Goal: Find contact information: Find contact information

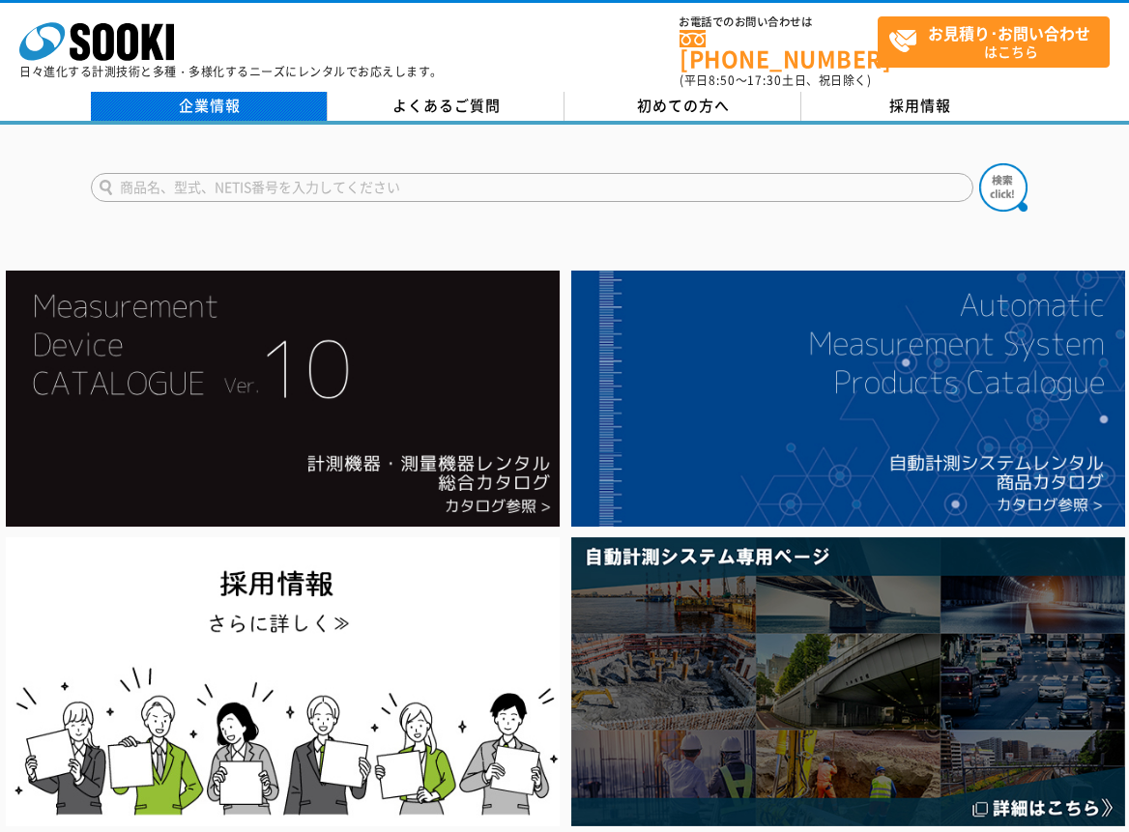
click at [258, 92] on link "企業情報" at bounding box center [209, 106] width 237 height 29
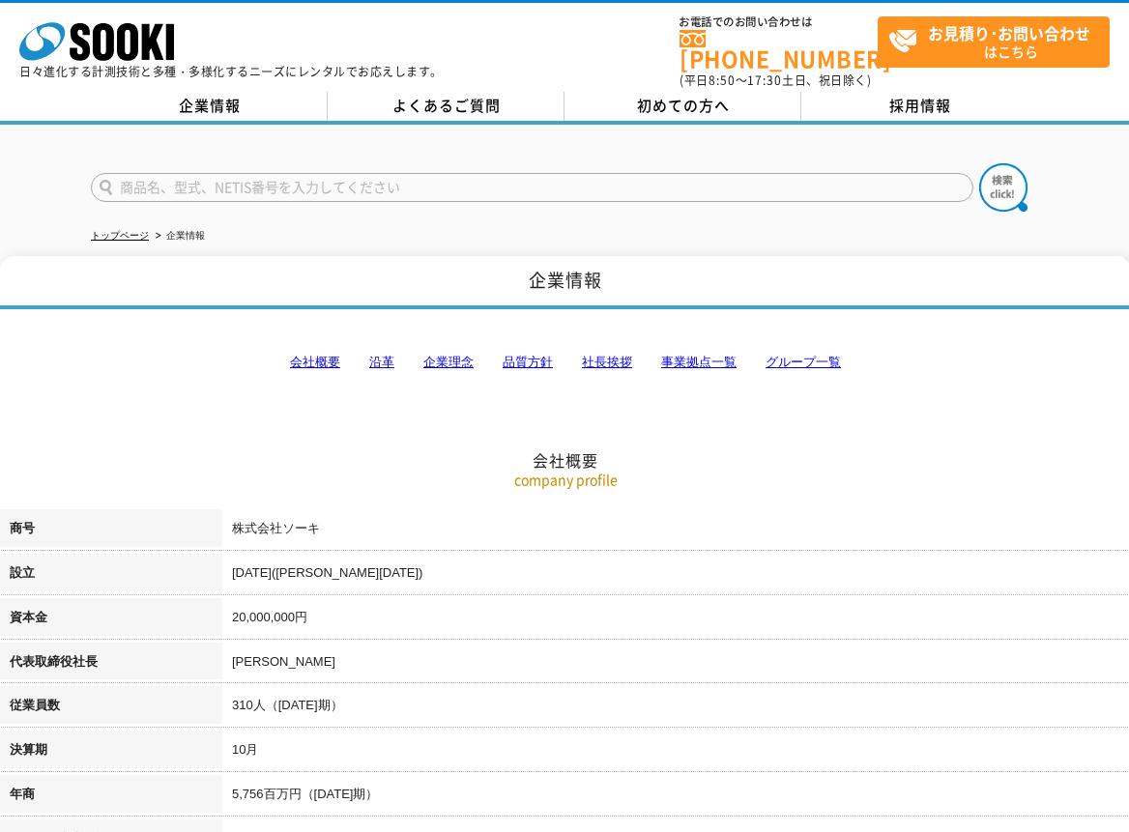
click at [709, 355] on link "事業拠点一覧" at bounding box center [698, 362] width 75 height 14
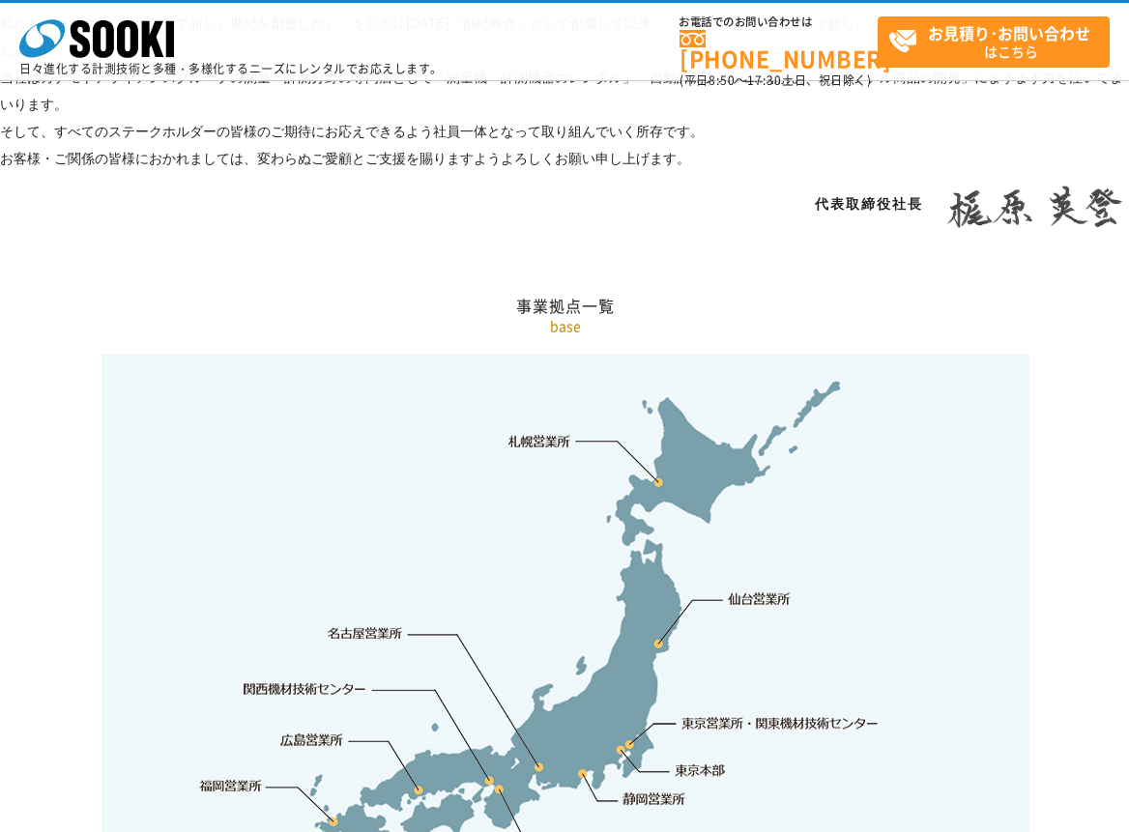
scroll to position [3882, 0]
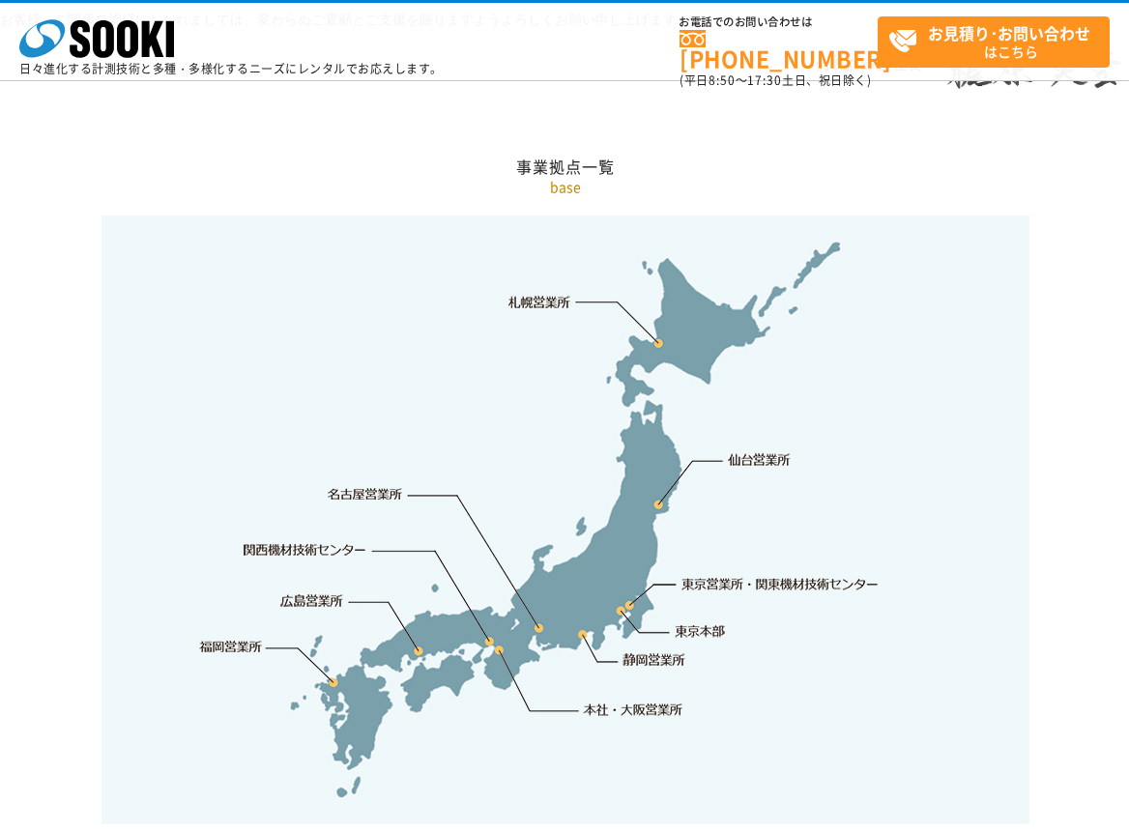
click at [319, 540] on link "関西機材技術センター" at bounding box center [305, 549] width 123 height 19
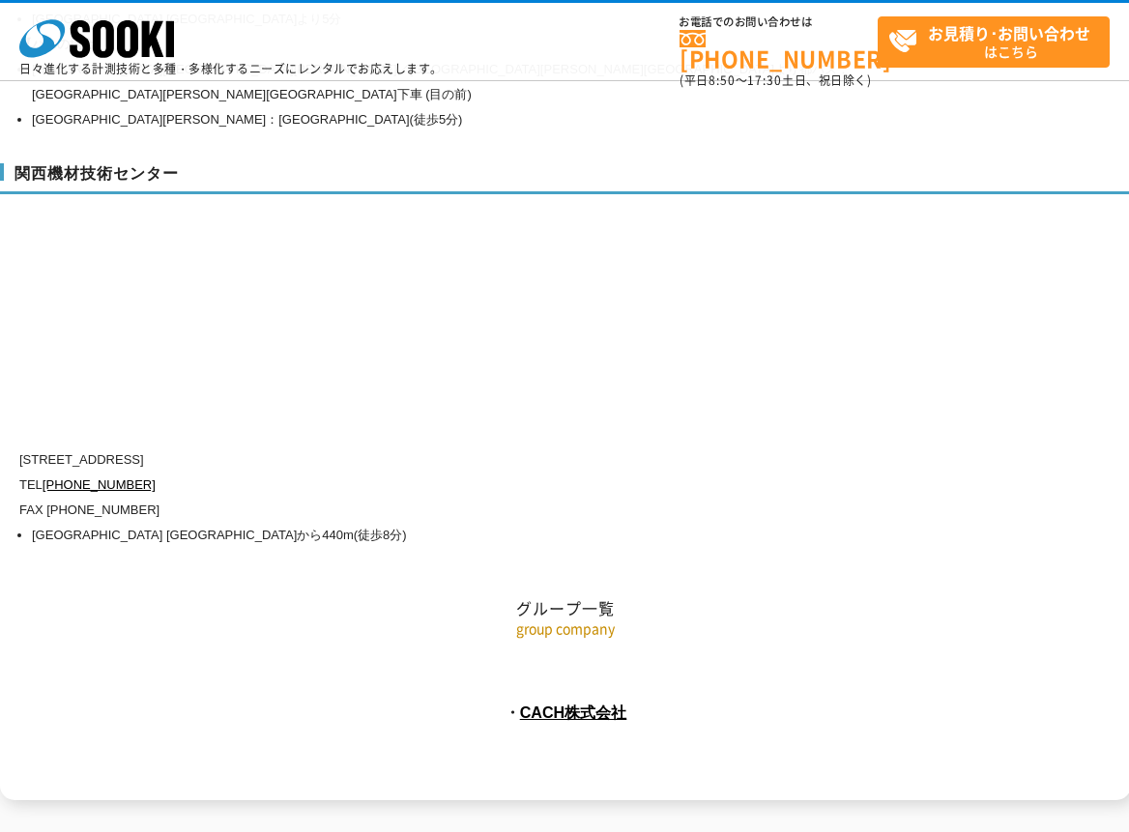
scroll to position [8539, 0]
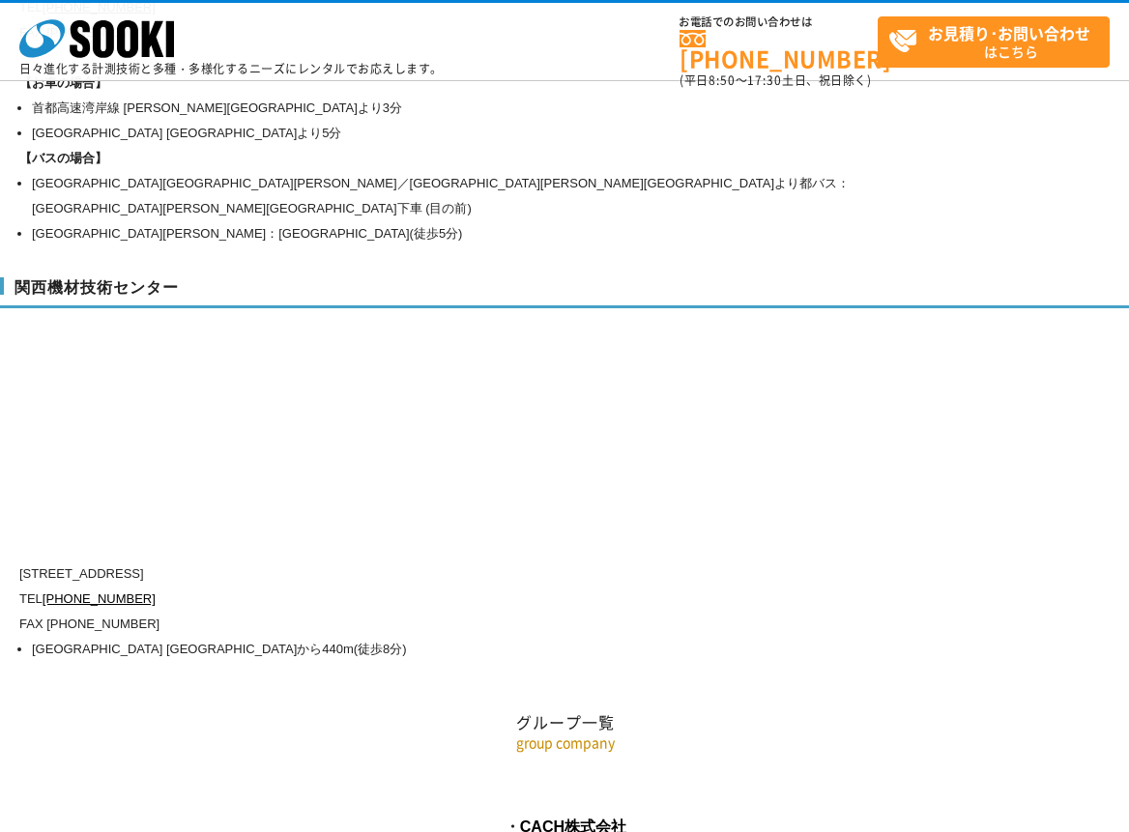
click at [889, 296] on div "関西機材技術センター 〒660-0083 兵庫県尼崎市道意町5-40-1 TEL 0120-856-990 FAX (06)6430-0314 阪神線 尼崎セ…" at bounding box center [565, 466] width 1131 height 416
click at [266, 639] on h2 "グループ一覧" at bounding box center [565, 626] width 1131 height 214
drag, startPoint x: 992, startPoint y: 256, endPoint x: 969, endPoint y: 206, distance: 55.0
click at [992, 258] on div "関西機材技術センター 〒660-0083 兵庫県尼崎市道意町5-40-1 TEL 0120-856-990 FAX (06)6430-0314 阪神線 尼崎セ…" at bounding box center [565, 466] width 1131 height 416
